Goal: Information Seeking & Learning: Learn about a topic

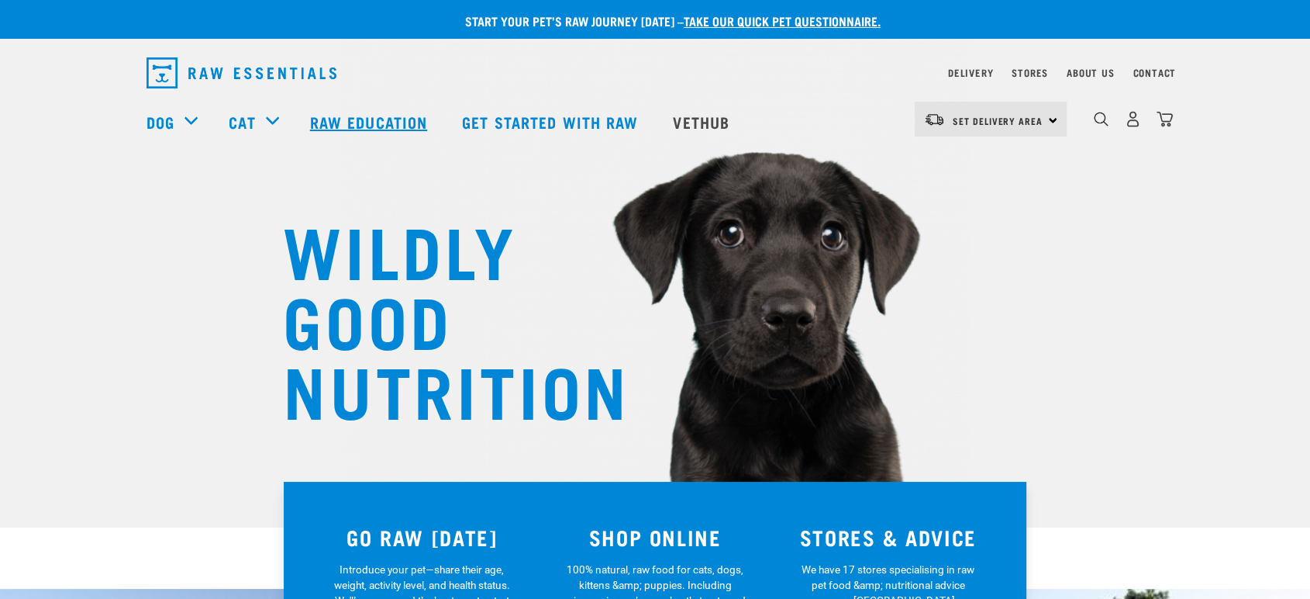
click at [374, 122] on link "Raw Education" at bounding box center [371, 122] width 152 height 62
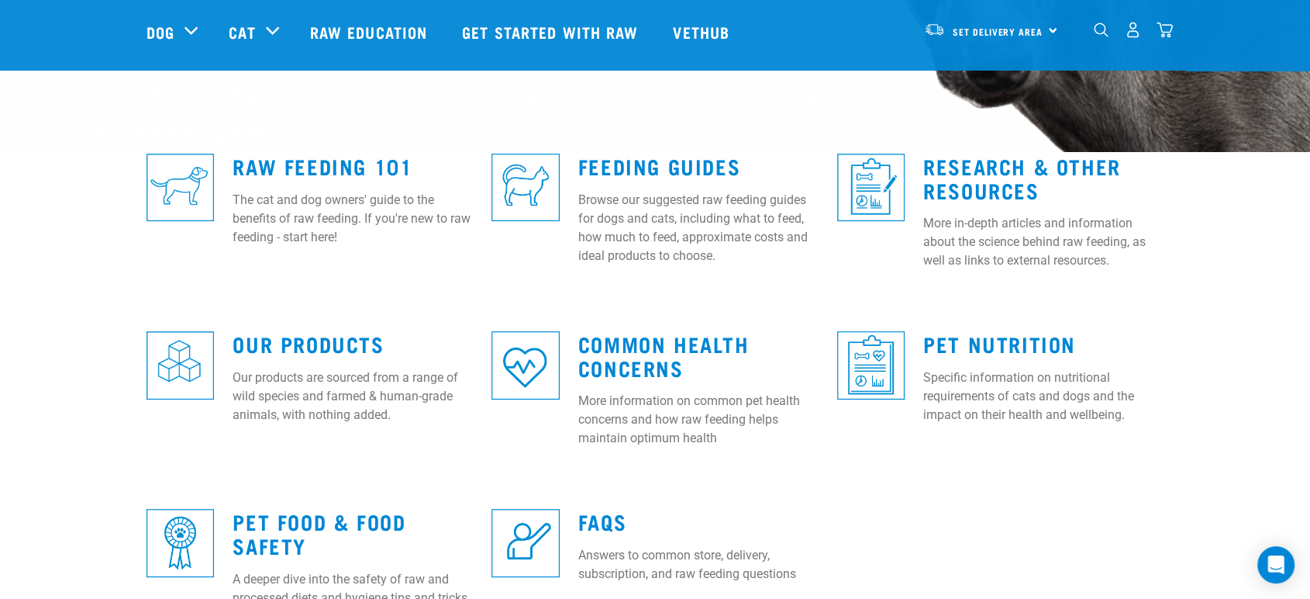
scroll to position [373, 0]
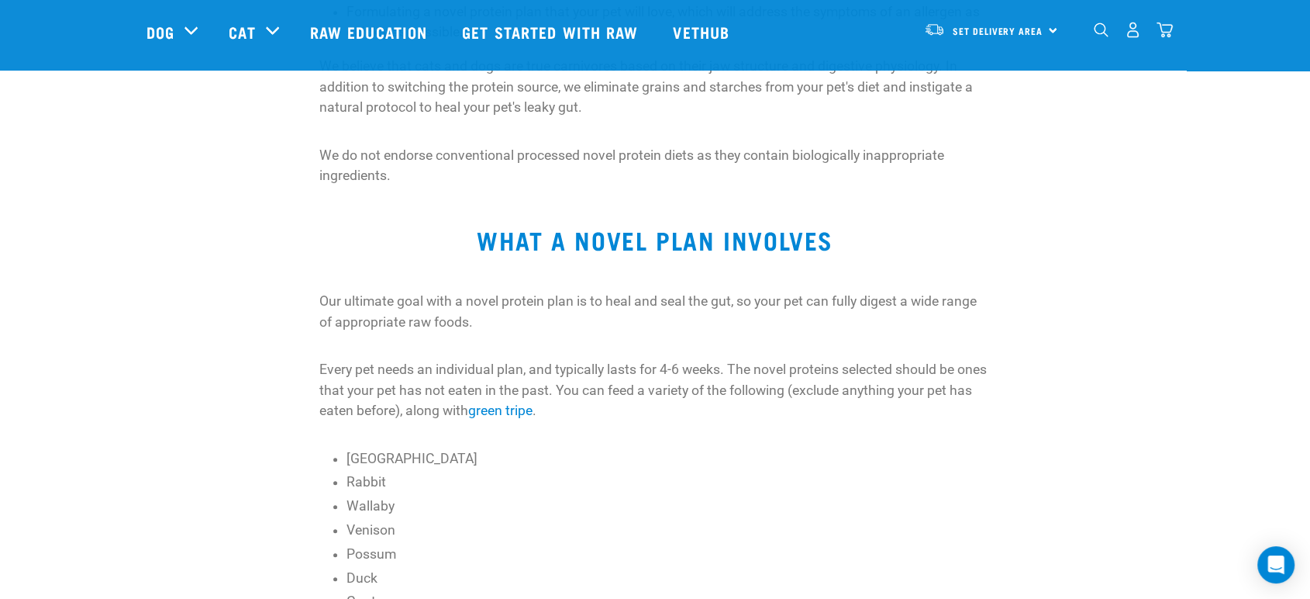
scroll to position [1321, 0]
